Goal: Entertainment & Leisure: Browse casually

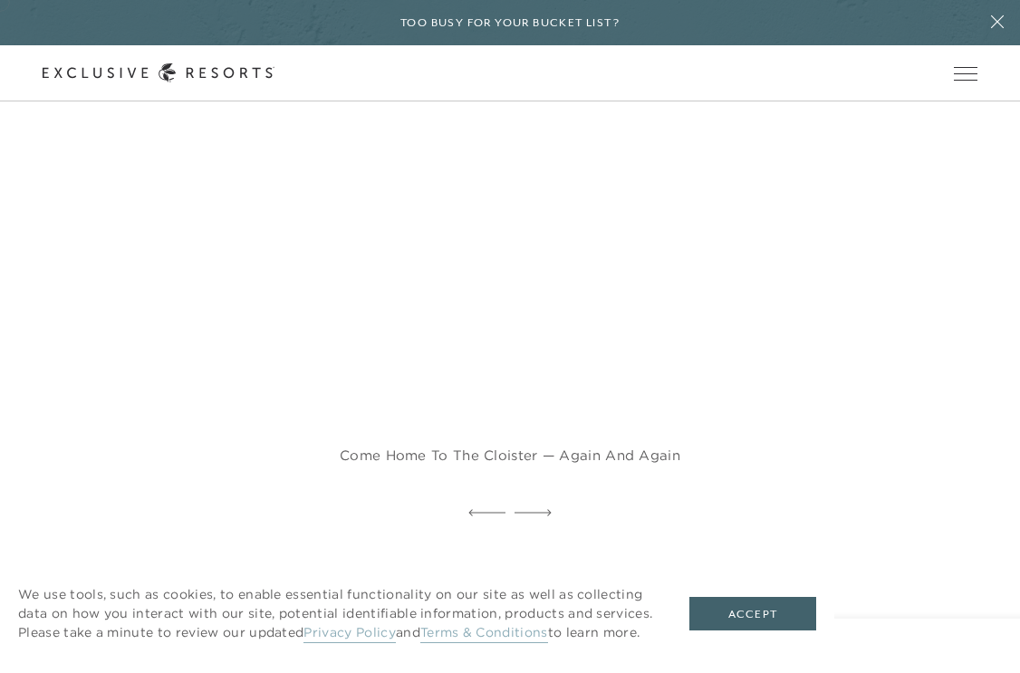
scroll to position [1735, 0]
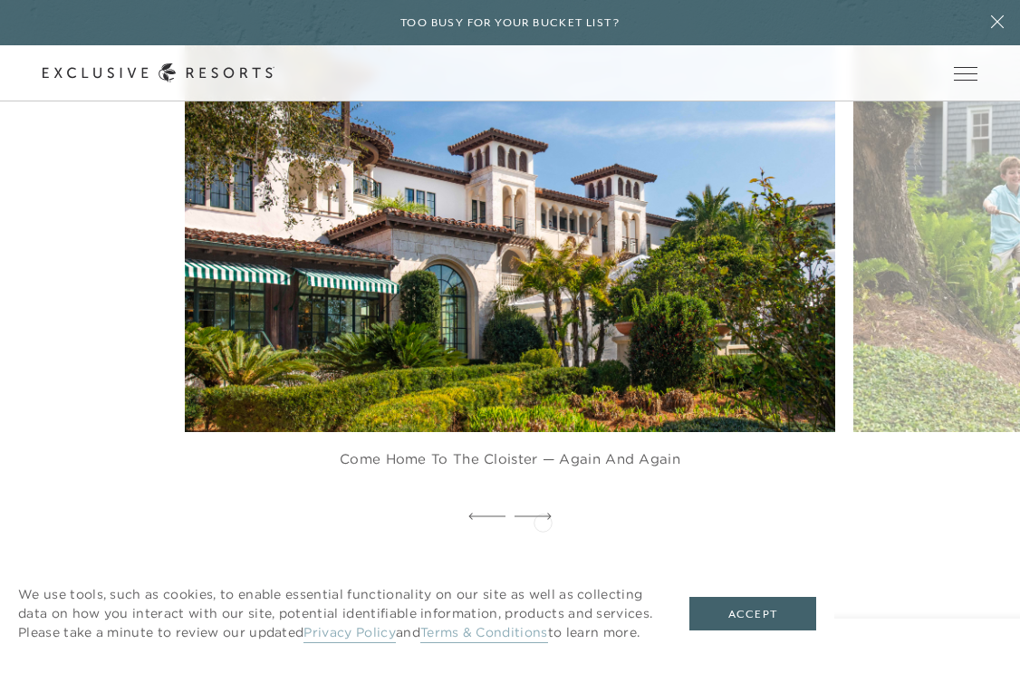
click at [534, 520] on div at bounding box center [532, 516] width 37 height 27
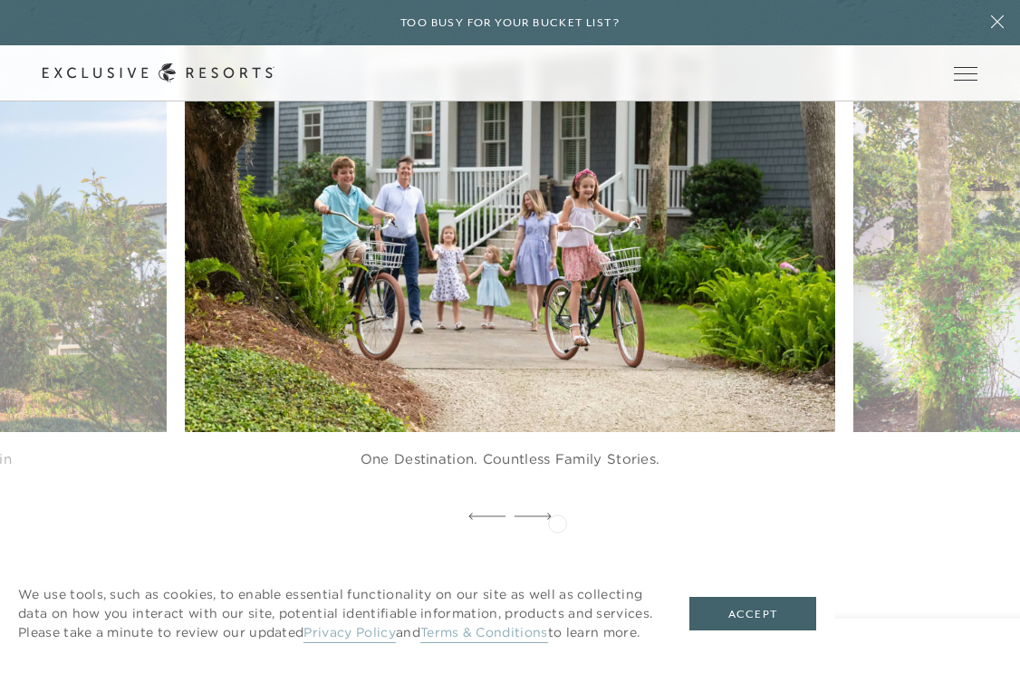
click at [547, 520] on div at bounding box center [532, 516] width 37 height 27
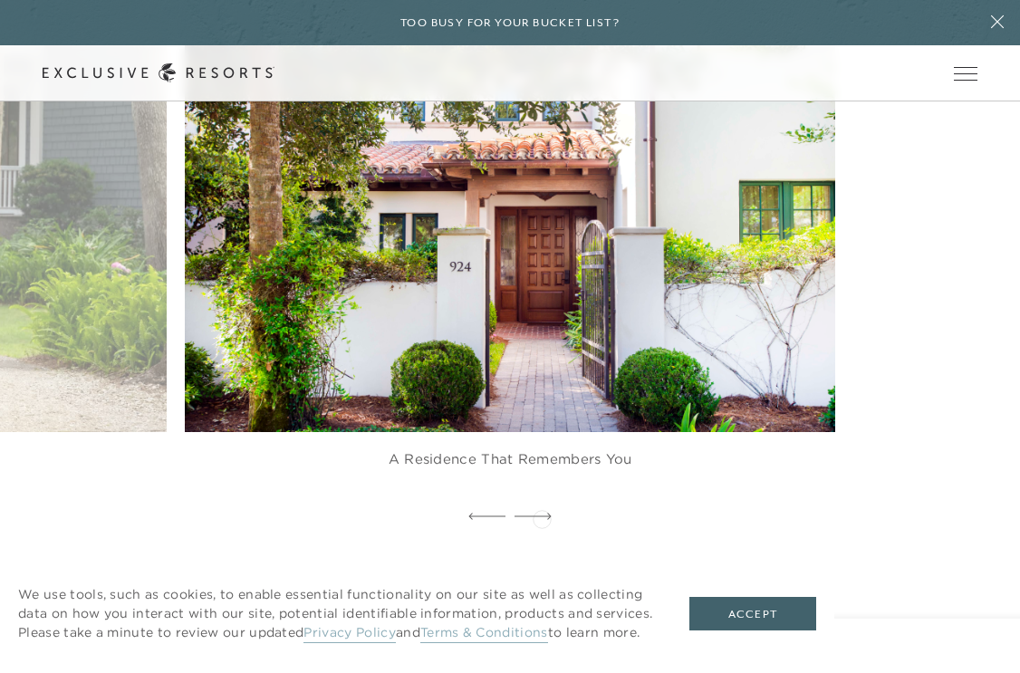
click at [541, 517] on icon at bounding box center [532, 515] width 37 height 7
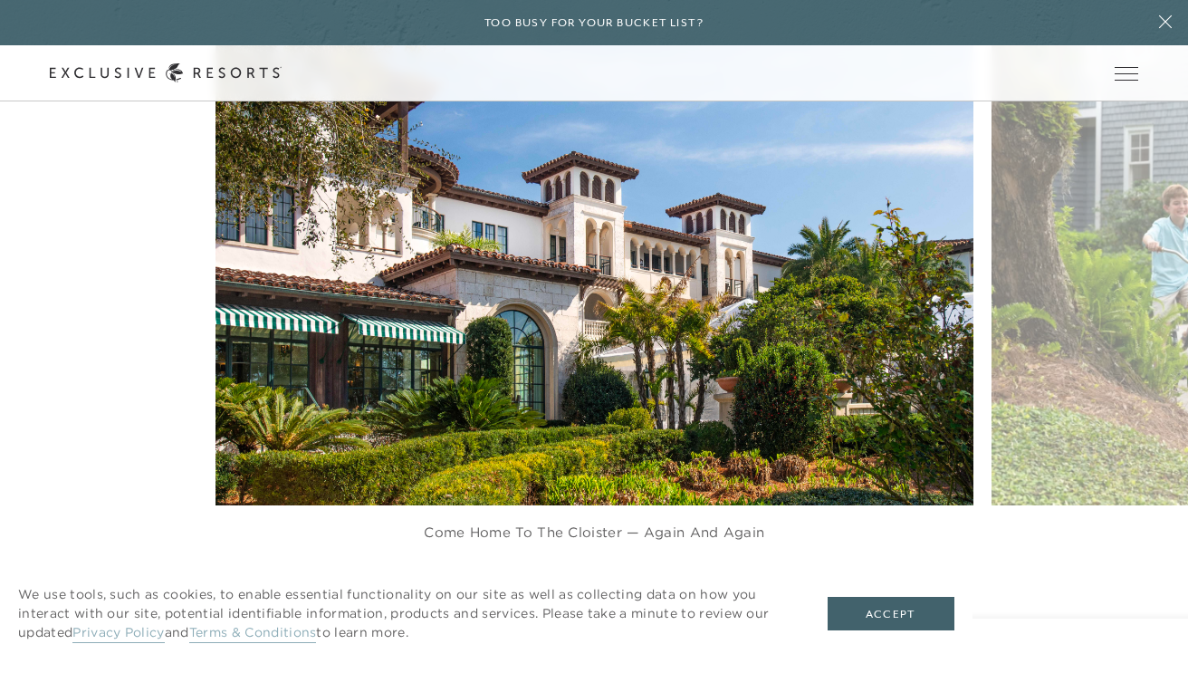
scroll to position [1885, 0]
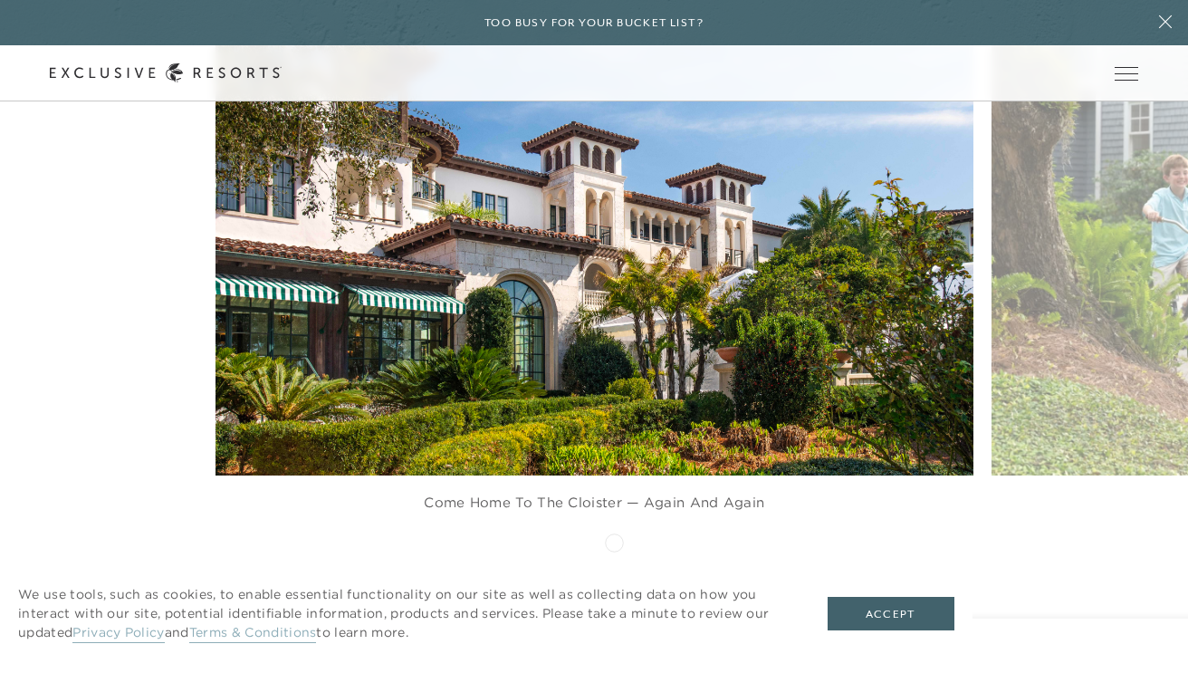
click at [614, 556] on icon at bounding box center [617, 559] width 37 height 7
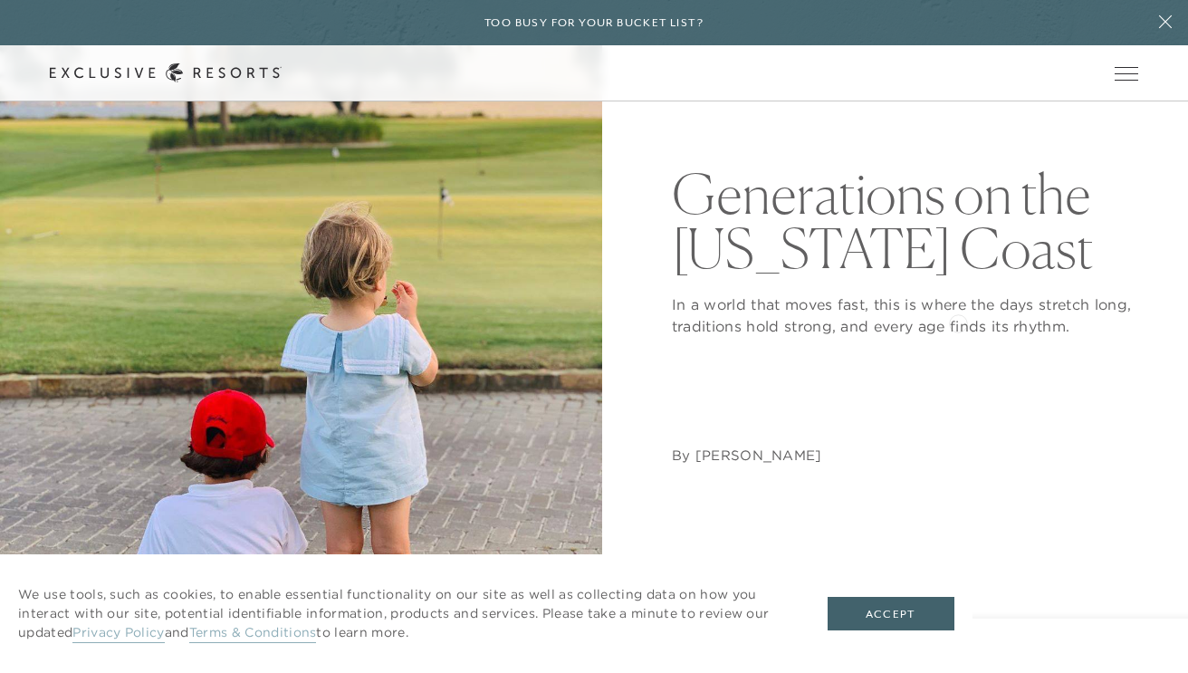
scroll to position [0, 0]
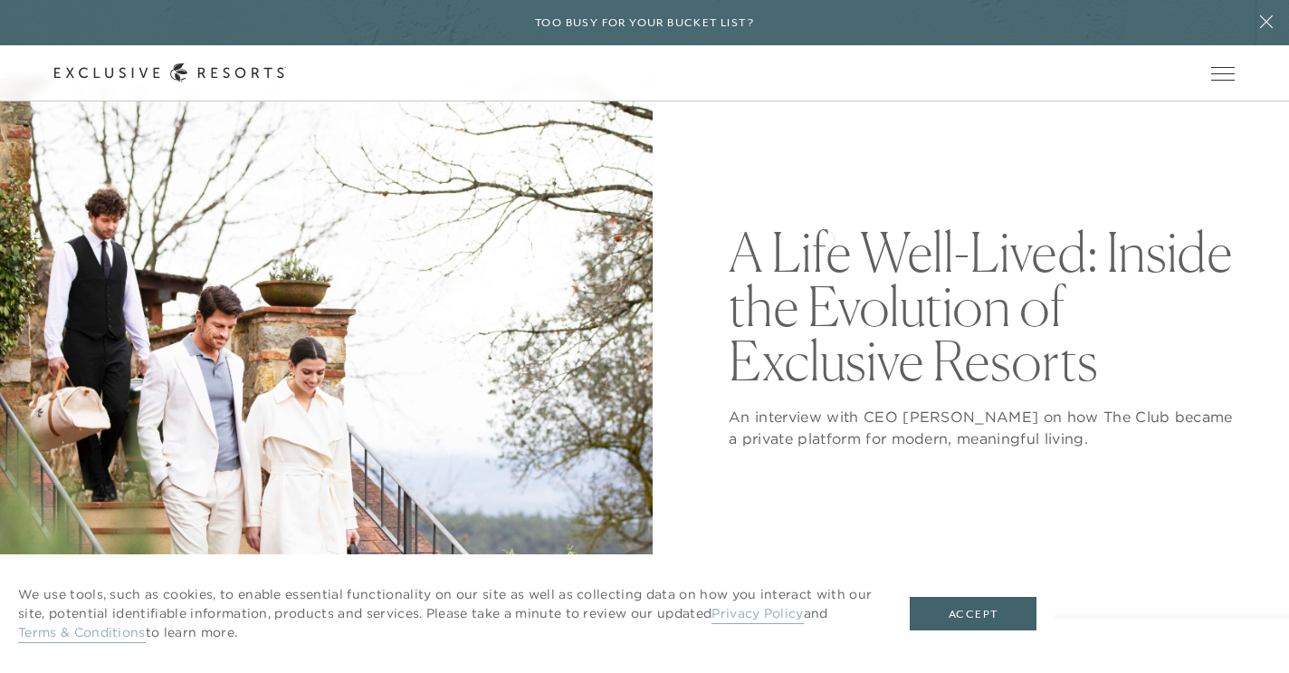
scroll to position [100, 0]
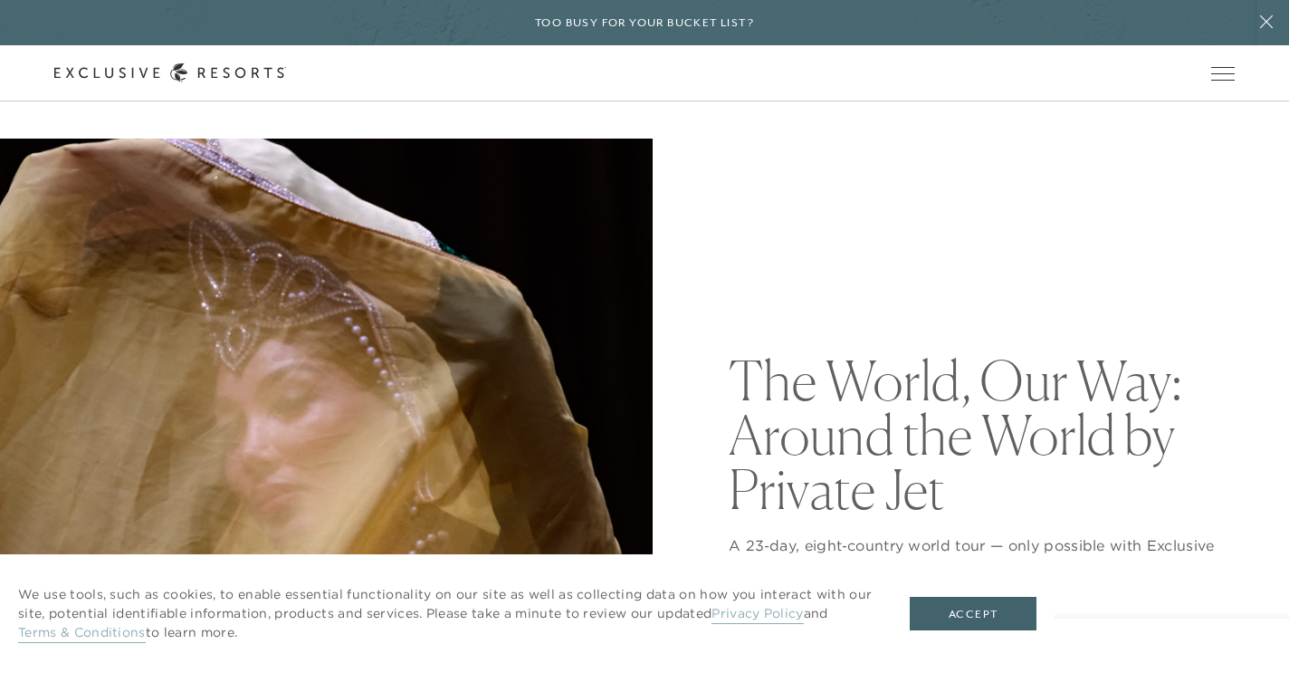
scroll to position [156, 0]
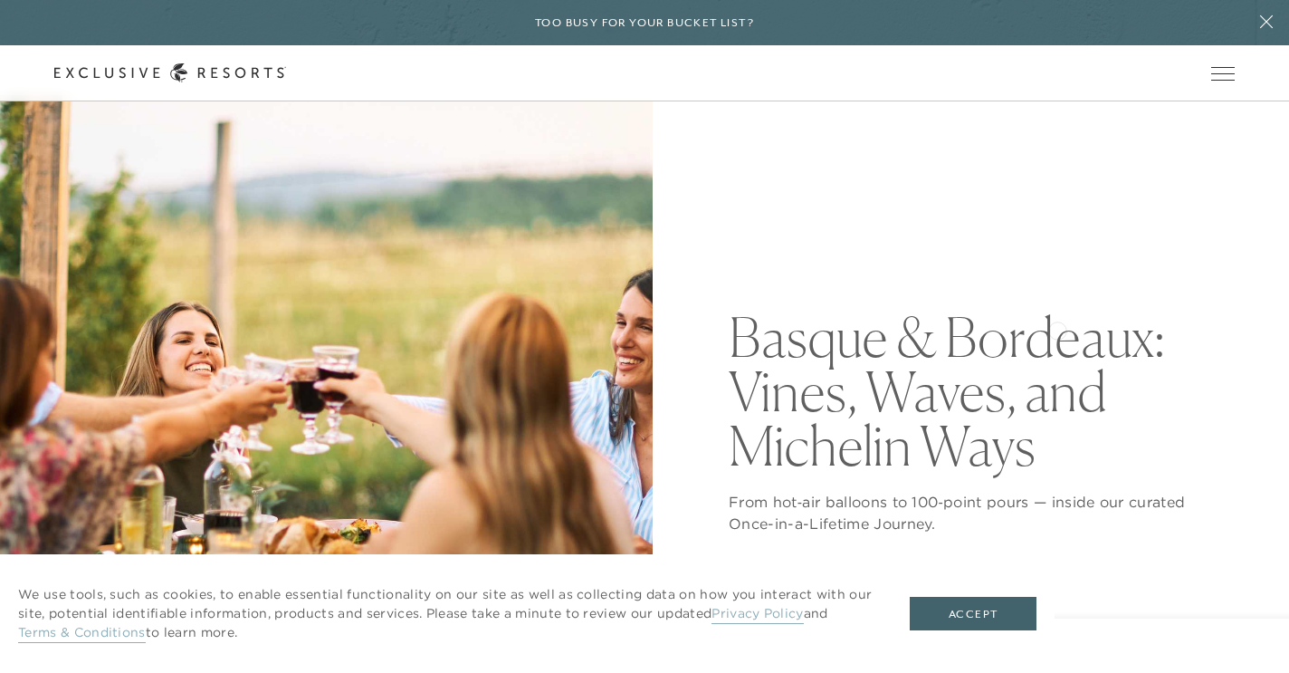
scroll to position [105, 0]
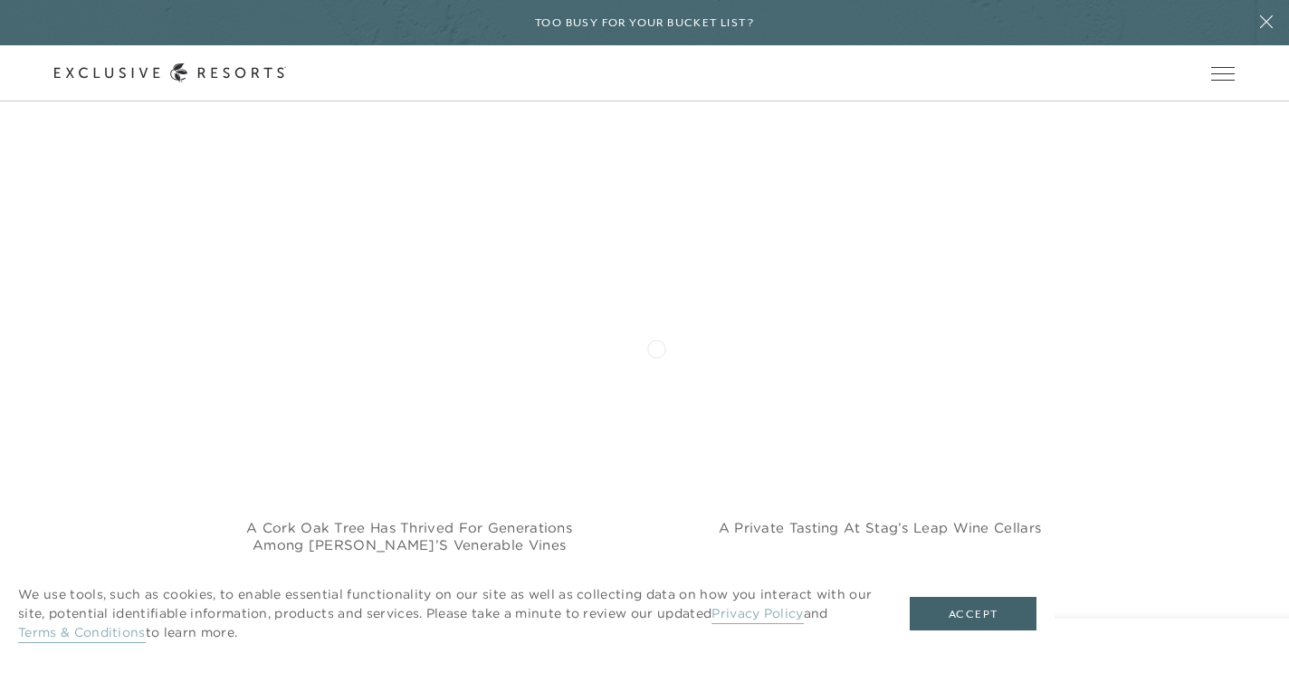
scroll to position [1459, 0]
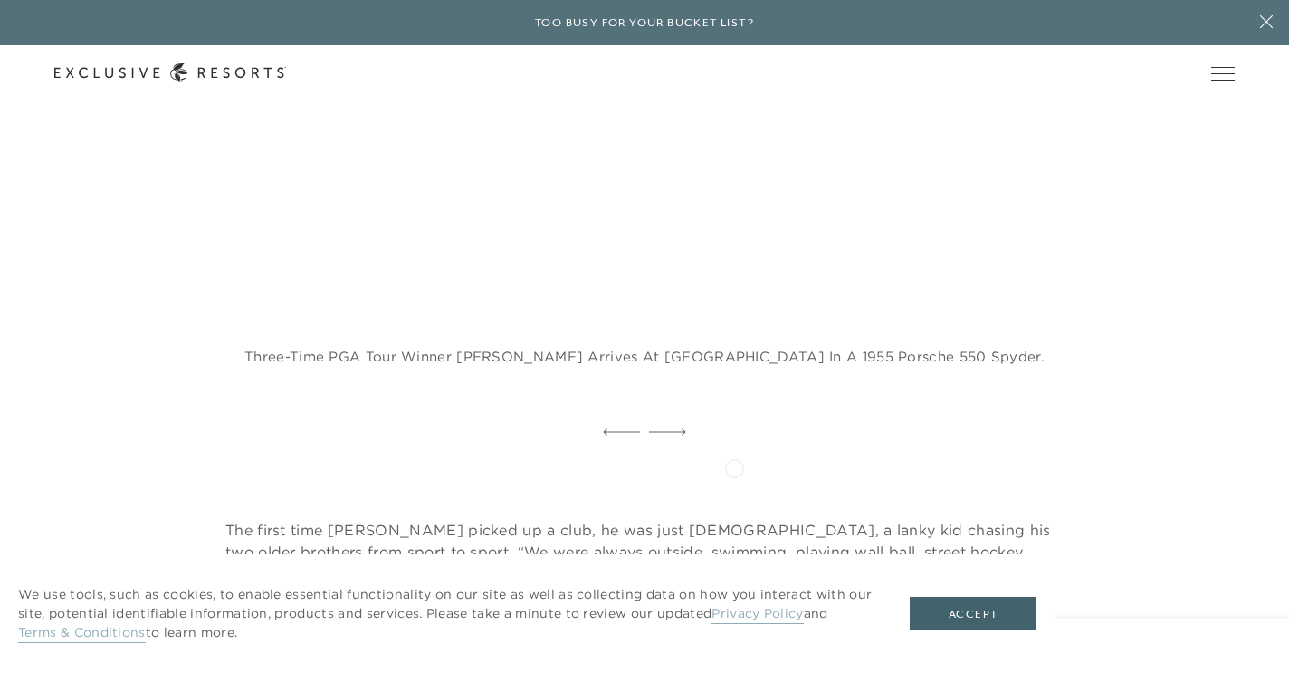
scroll to position [1556, 0]
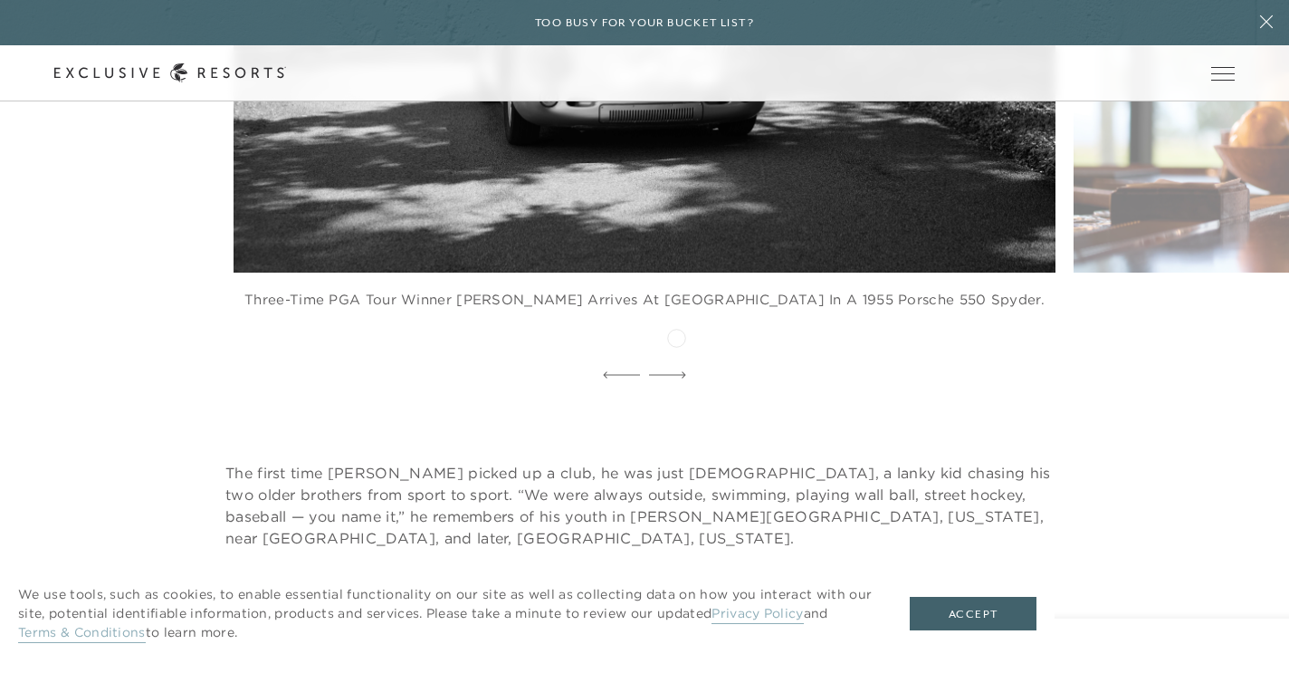
click at [666, 362] on div at bounding box center [667, 375] width 37 height 27
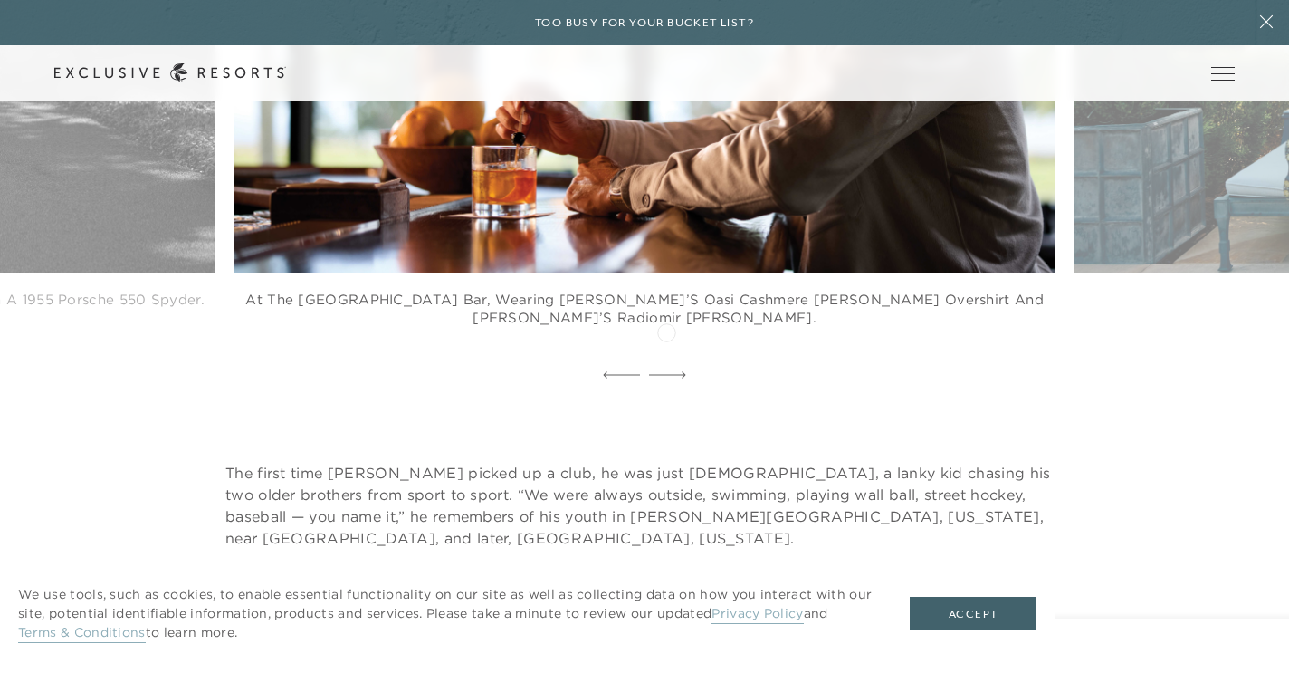
click at [666, 371] on icon at bounding box center [667, 374] width 37 height 7
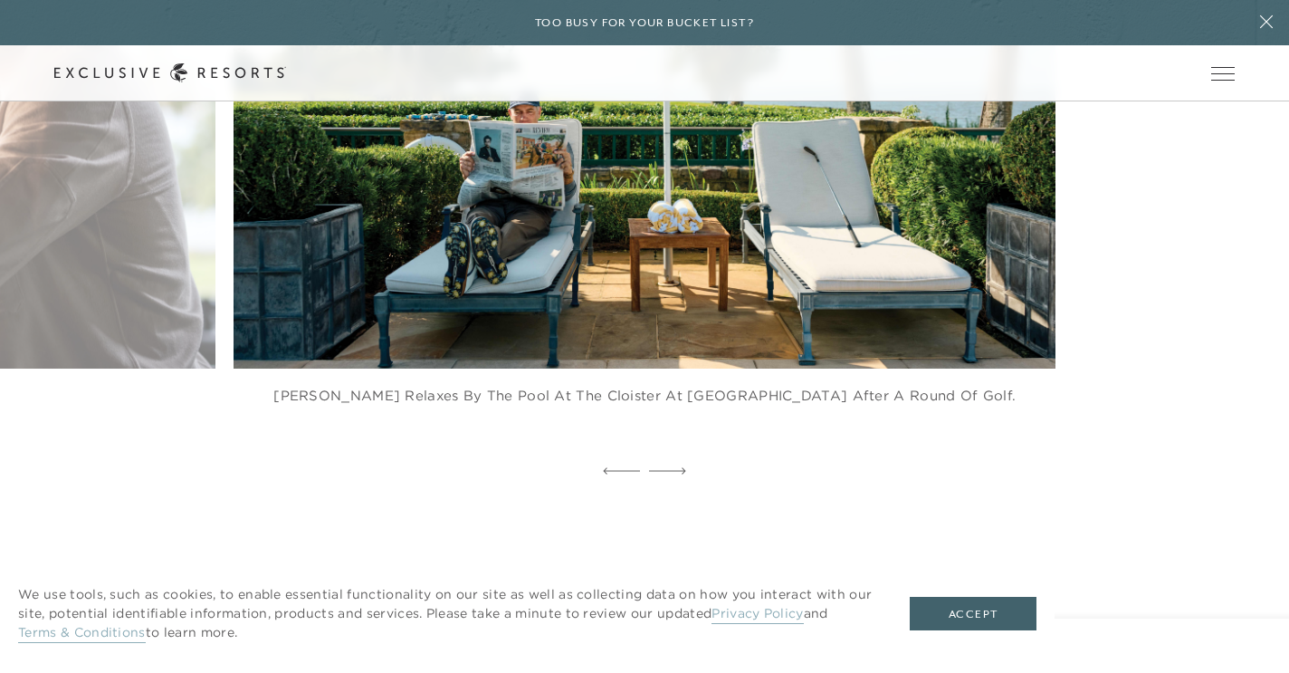
scroll to position [1418, 0]
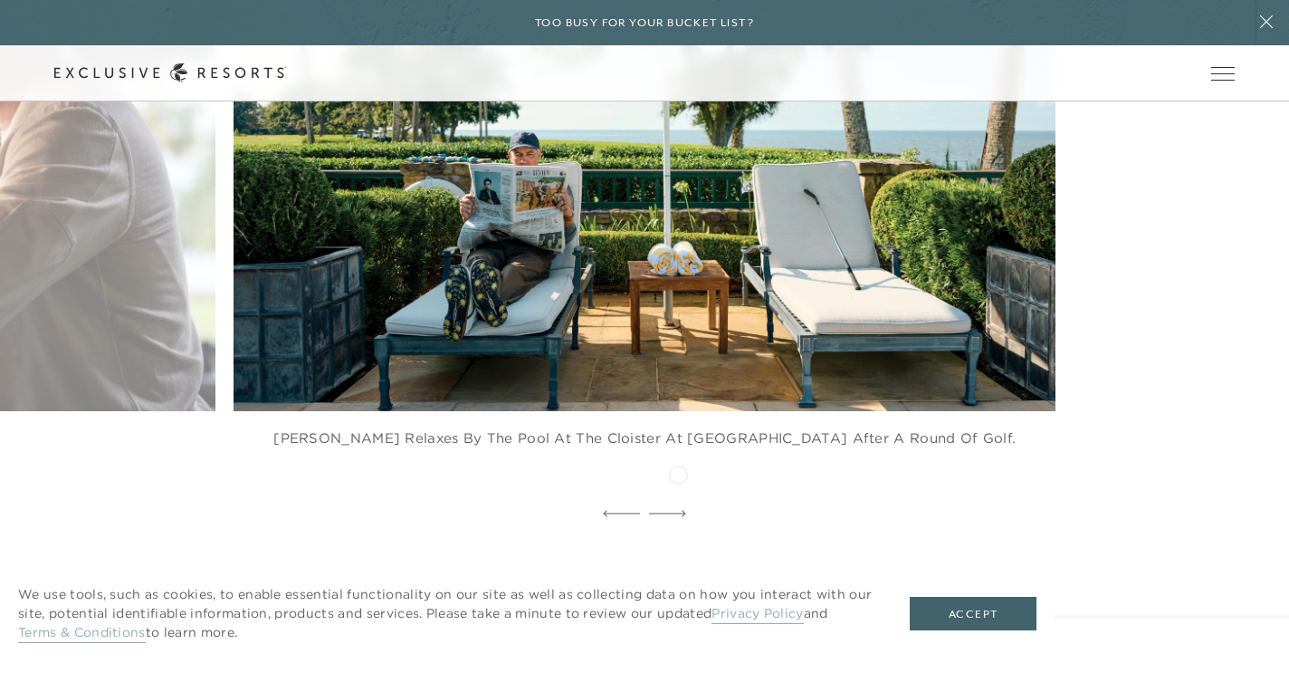
click at [678, 510] on icon at bounding box center [667, 513] width 37 height 7
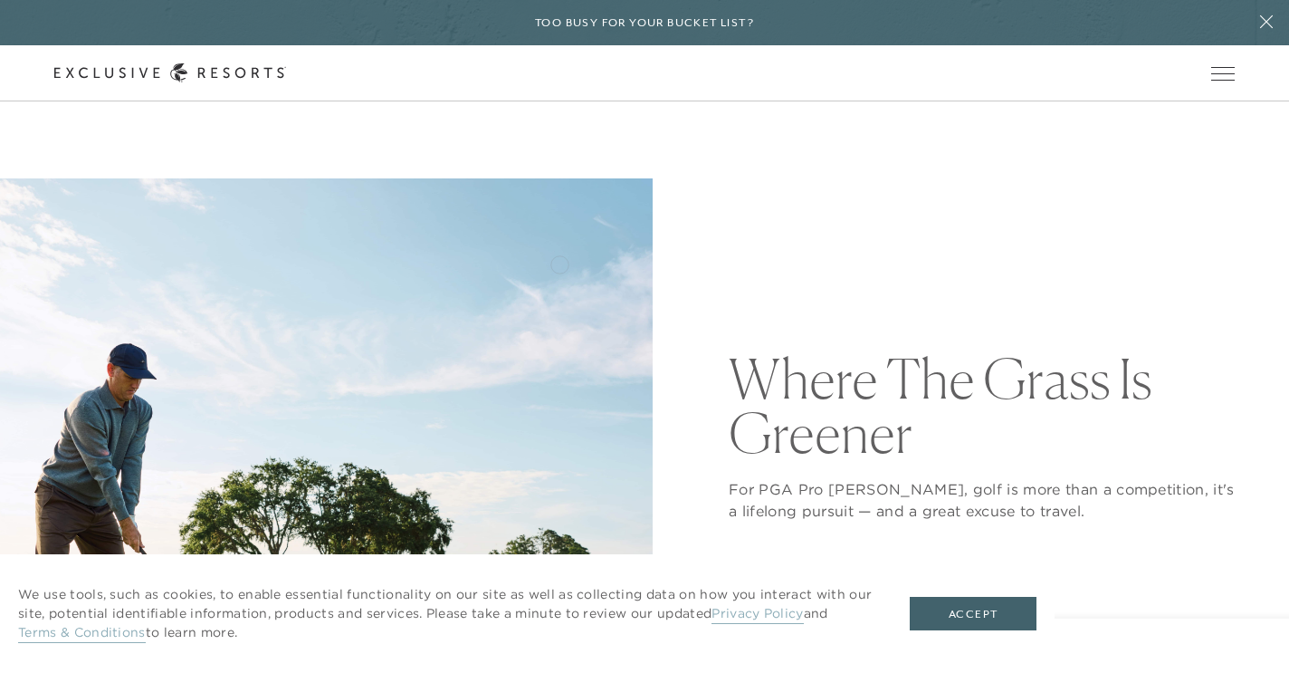
scroll to position [26, 0]
